Goal: Navigation & Orientation: Find specific page/section

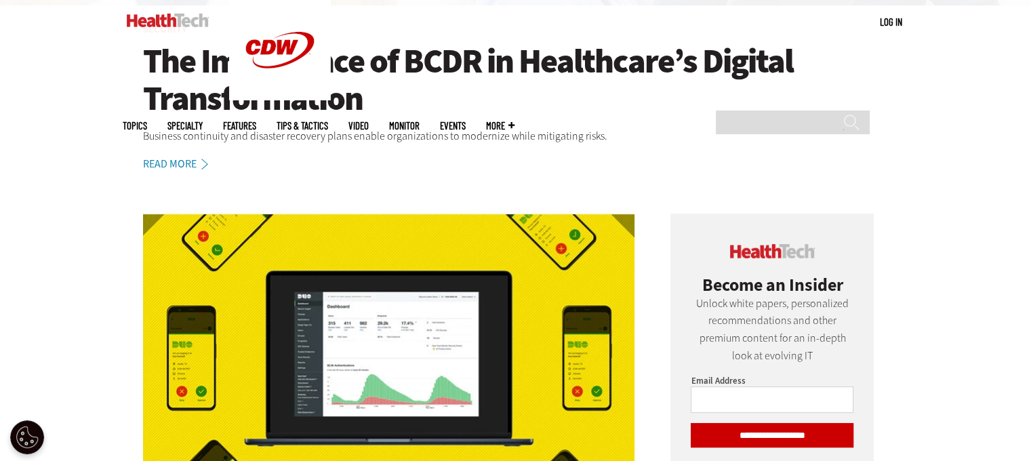
scroll to position [407, 0]
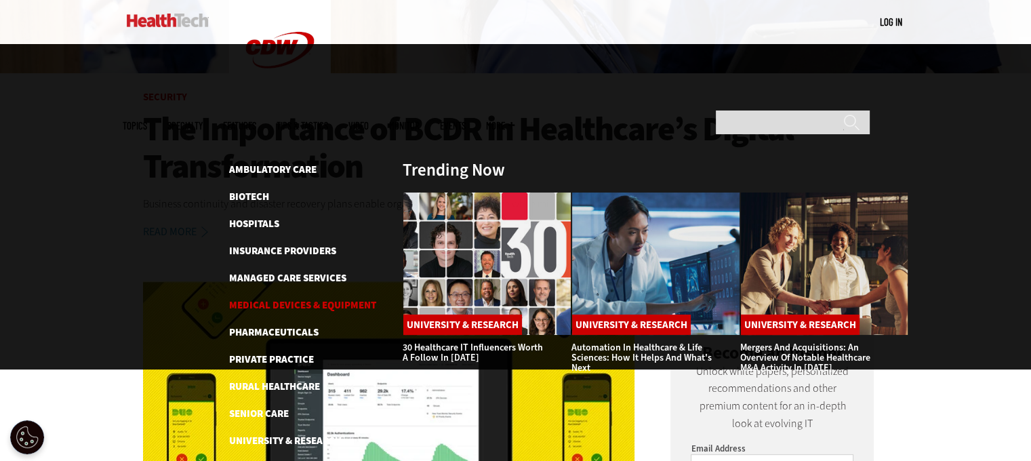
click at [327, 298] on link "Medical Devices & Equipment" at bounding box center [302, 305] width 147 height 14
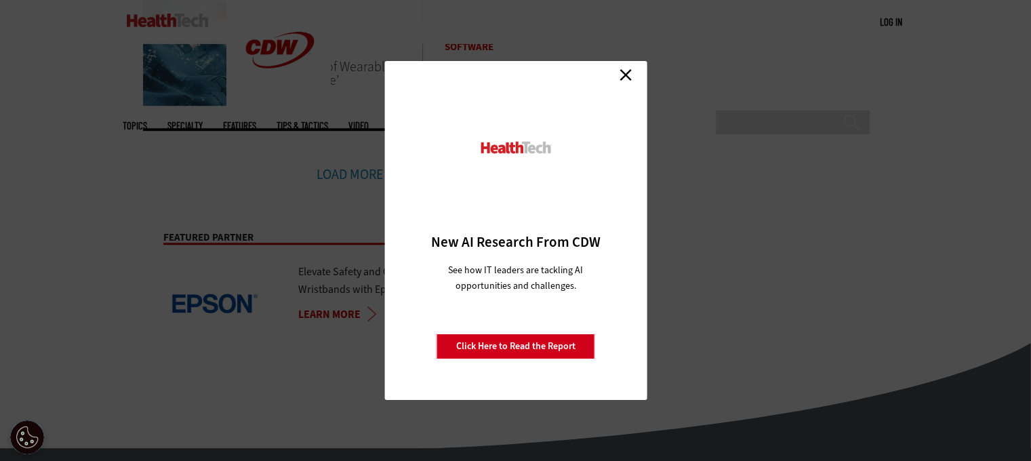
scroll to position [542, 0]
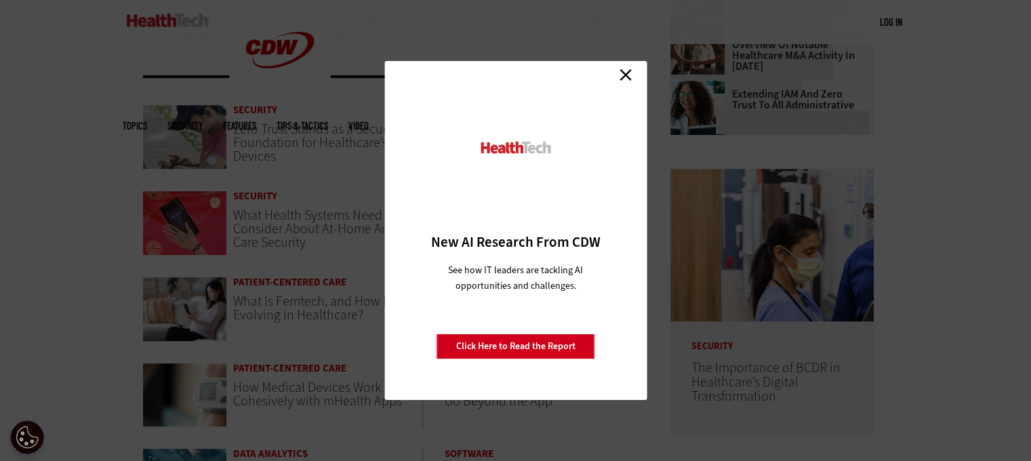
click at [626, 75] on link "Close" at bounding box center [625, 74] width 20 height 20
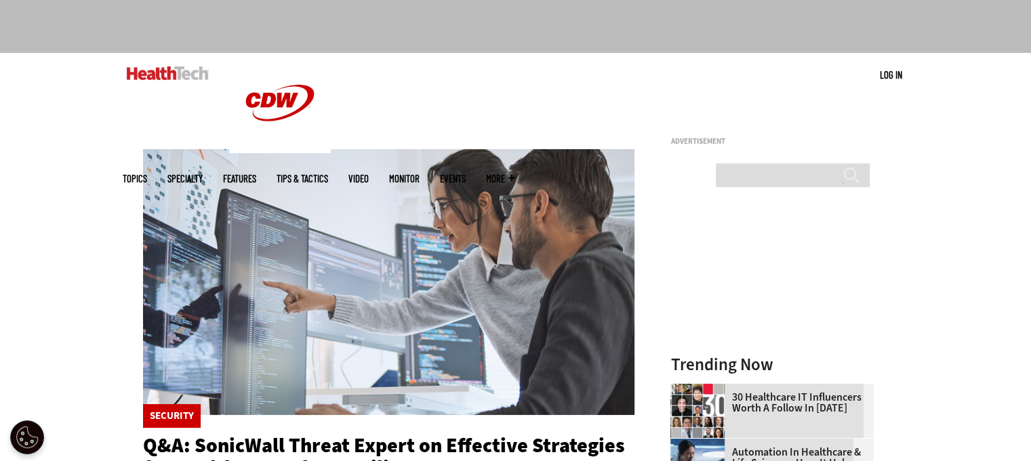
scroll to position [68, 0]
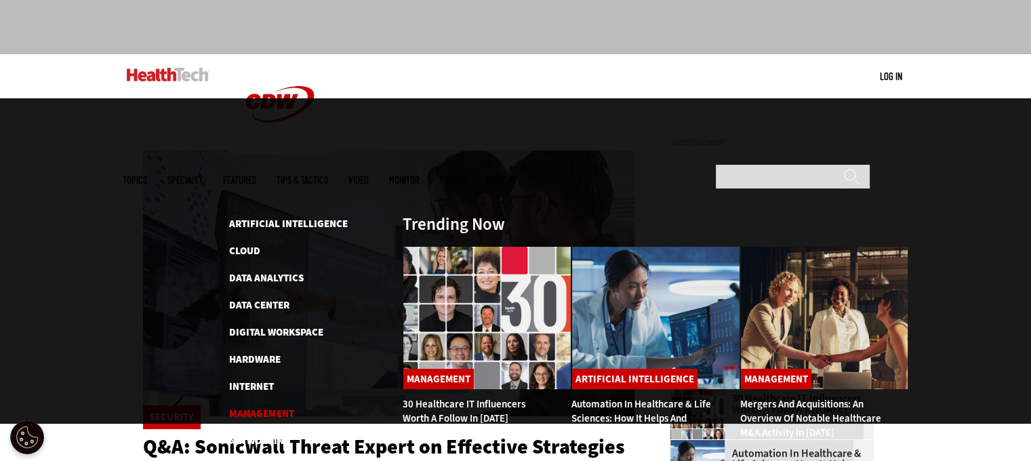
click at [270, 407] on link "Management" at bounding box center [261, 414] width 65 height 14
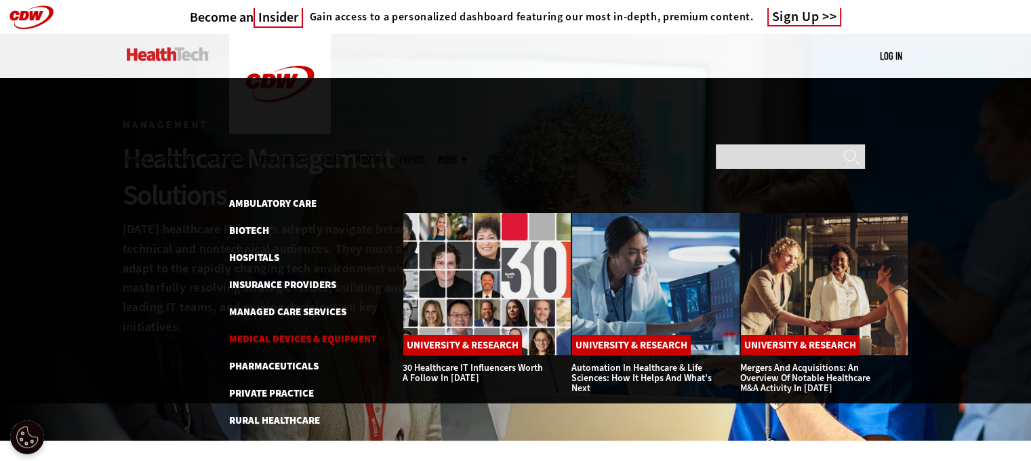
click at [309, 332] on link "Medical Devices & Equipment" at bounding box center [302, 339] width 147 height 14
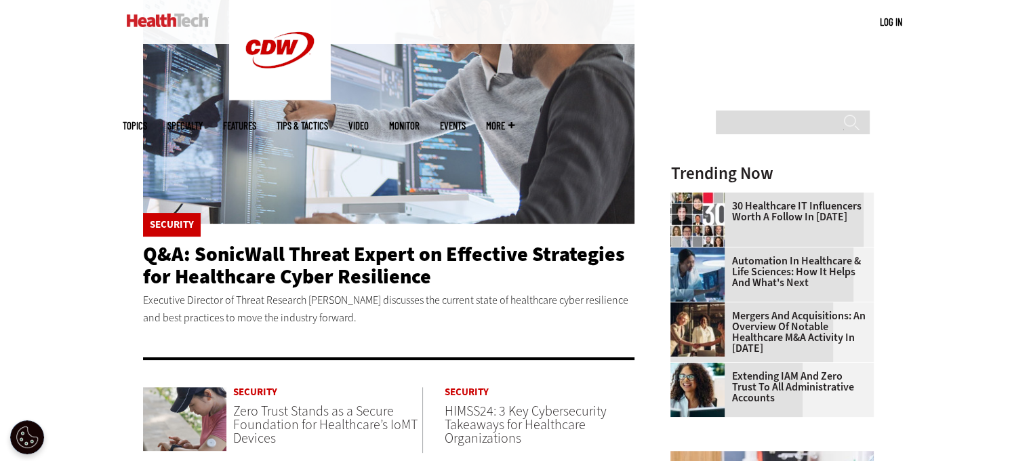
scroll to position [136, 0]
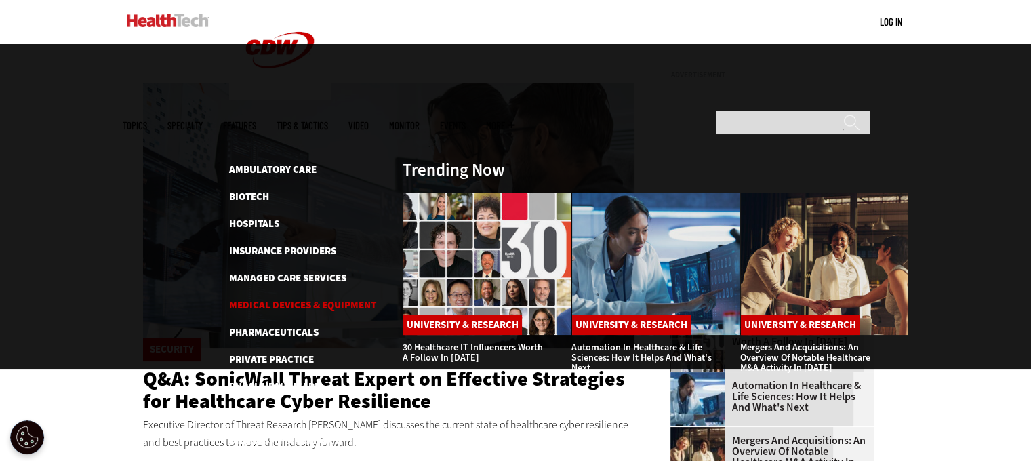
click at [296, 298] on link "Medical Devices & Equipment" at bounding box center [302, 305] width 147 height 14
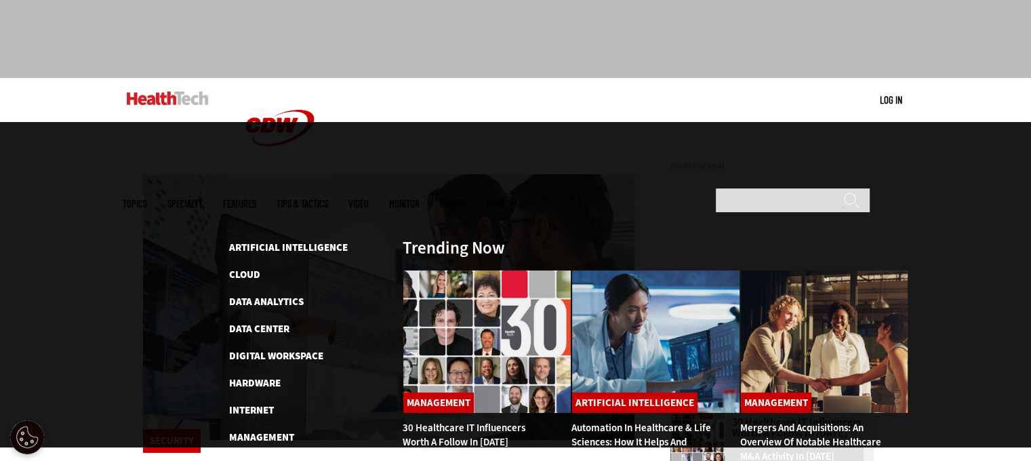
scroll to position [68, 0]
